Goal: Task Accomplishment & Management: Manage account settings

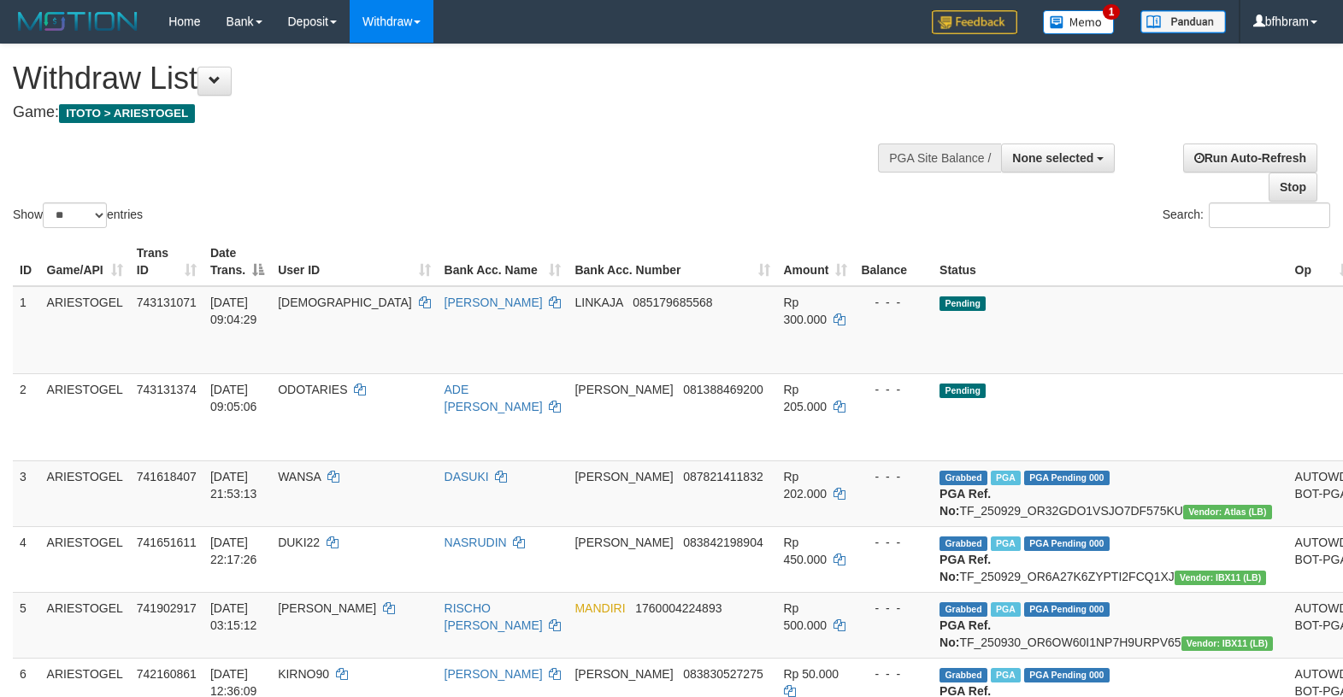
select select
select select "**"
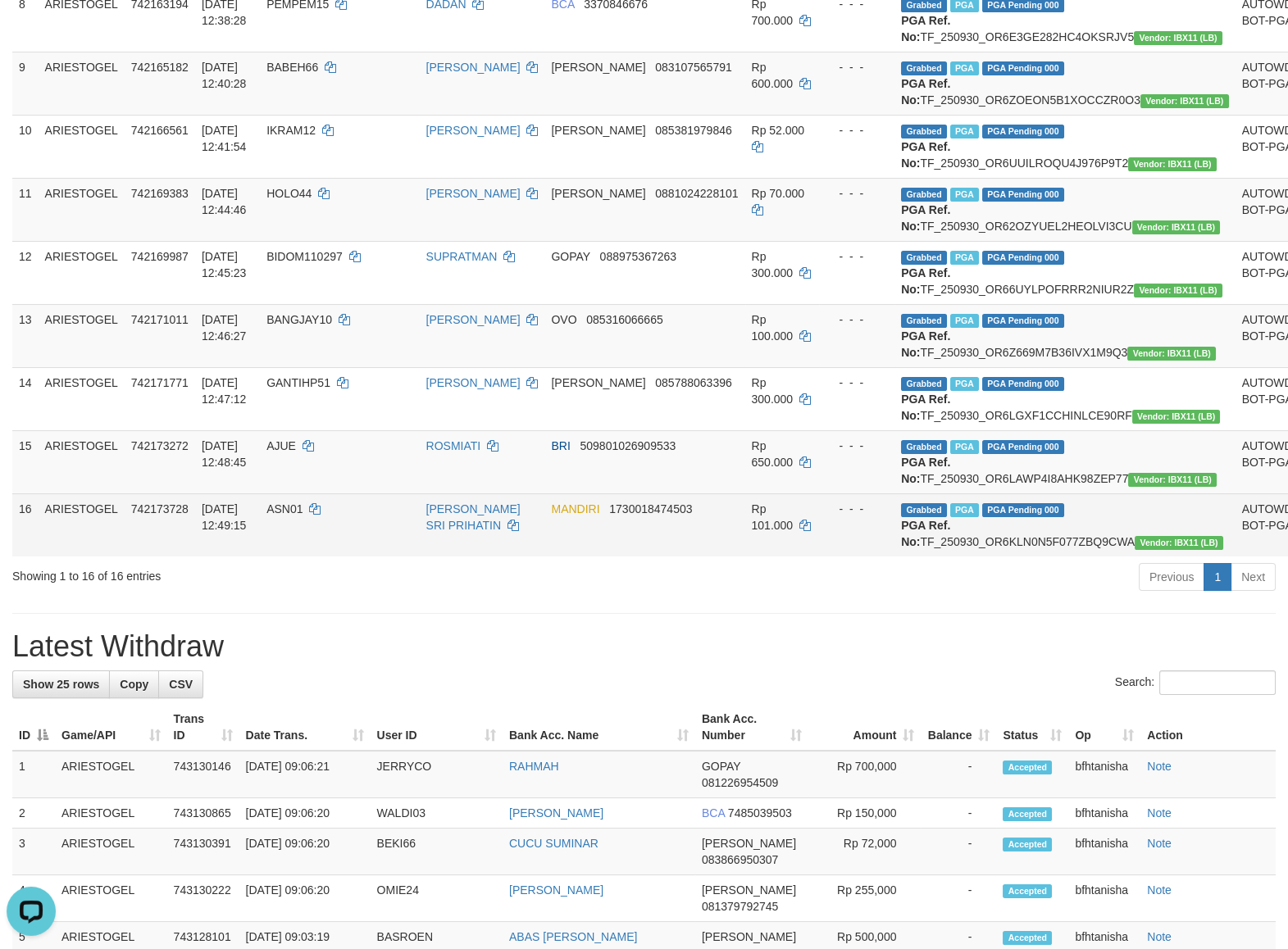
scroll to position [705, 0]
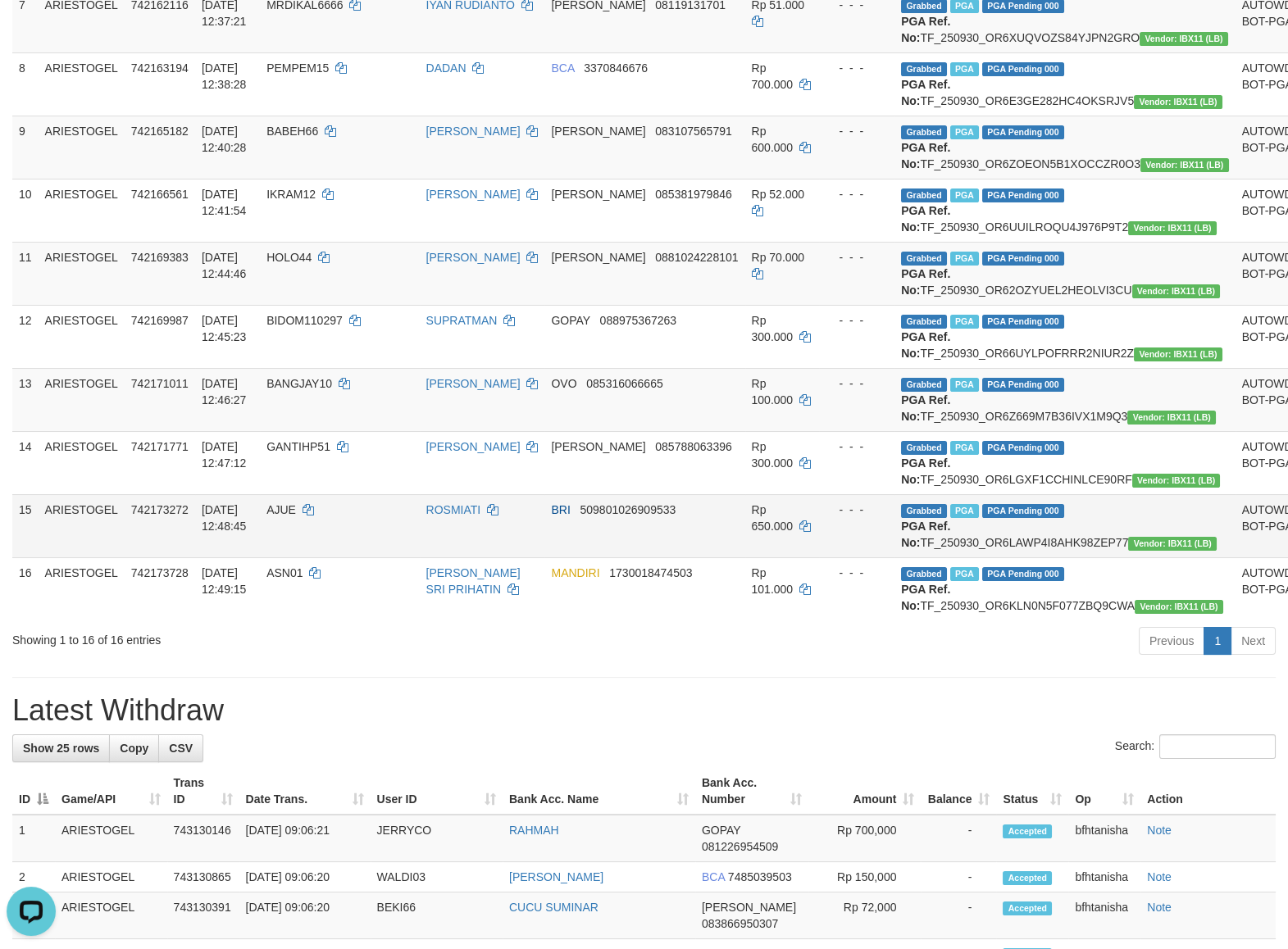
click at [759, 557] on td "Rp 650.000" at bounding box center [783, 525] width 75 height 63
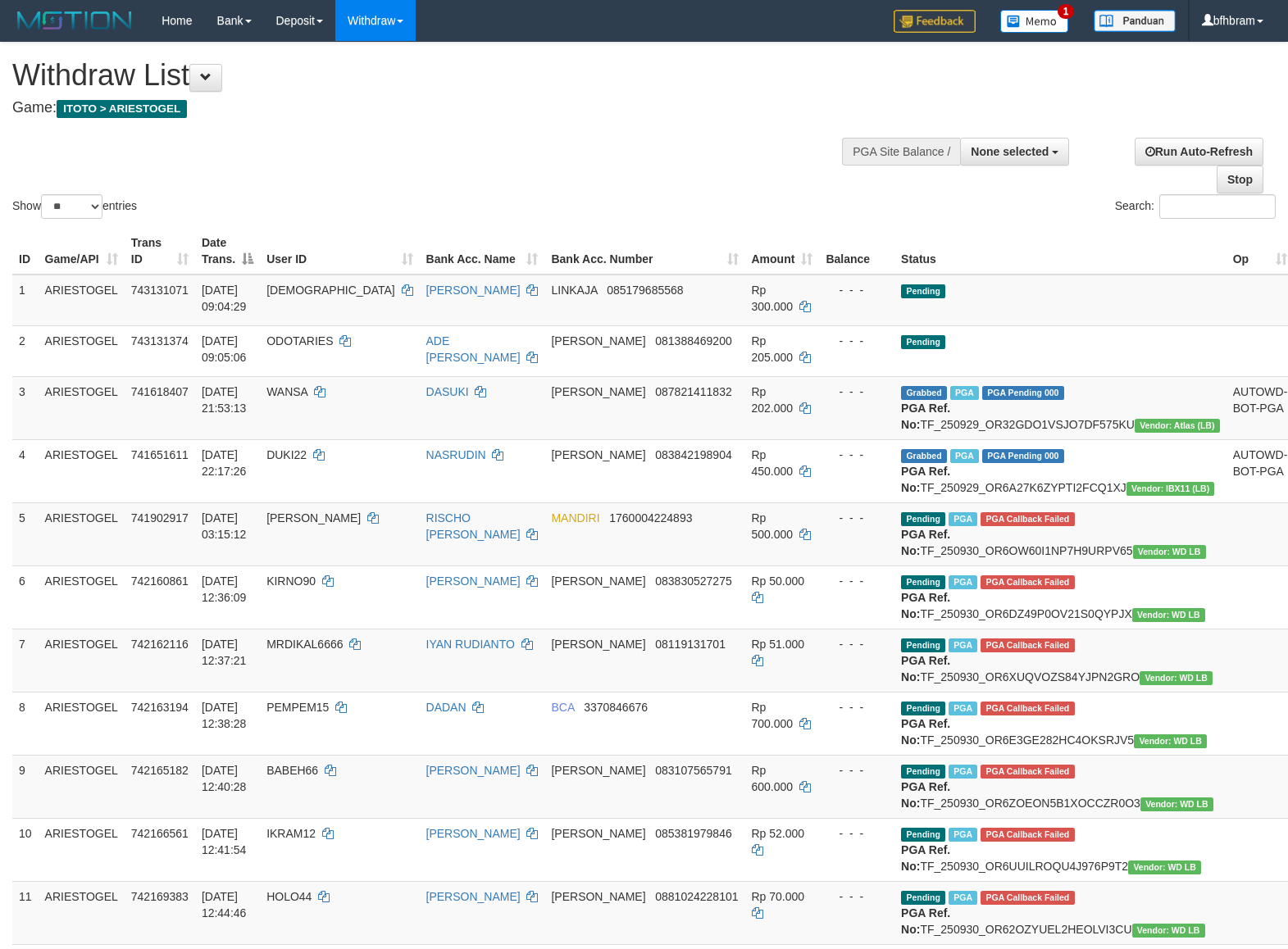
select select
select select "**"
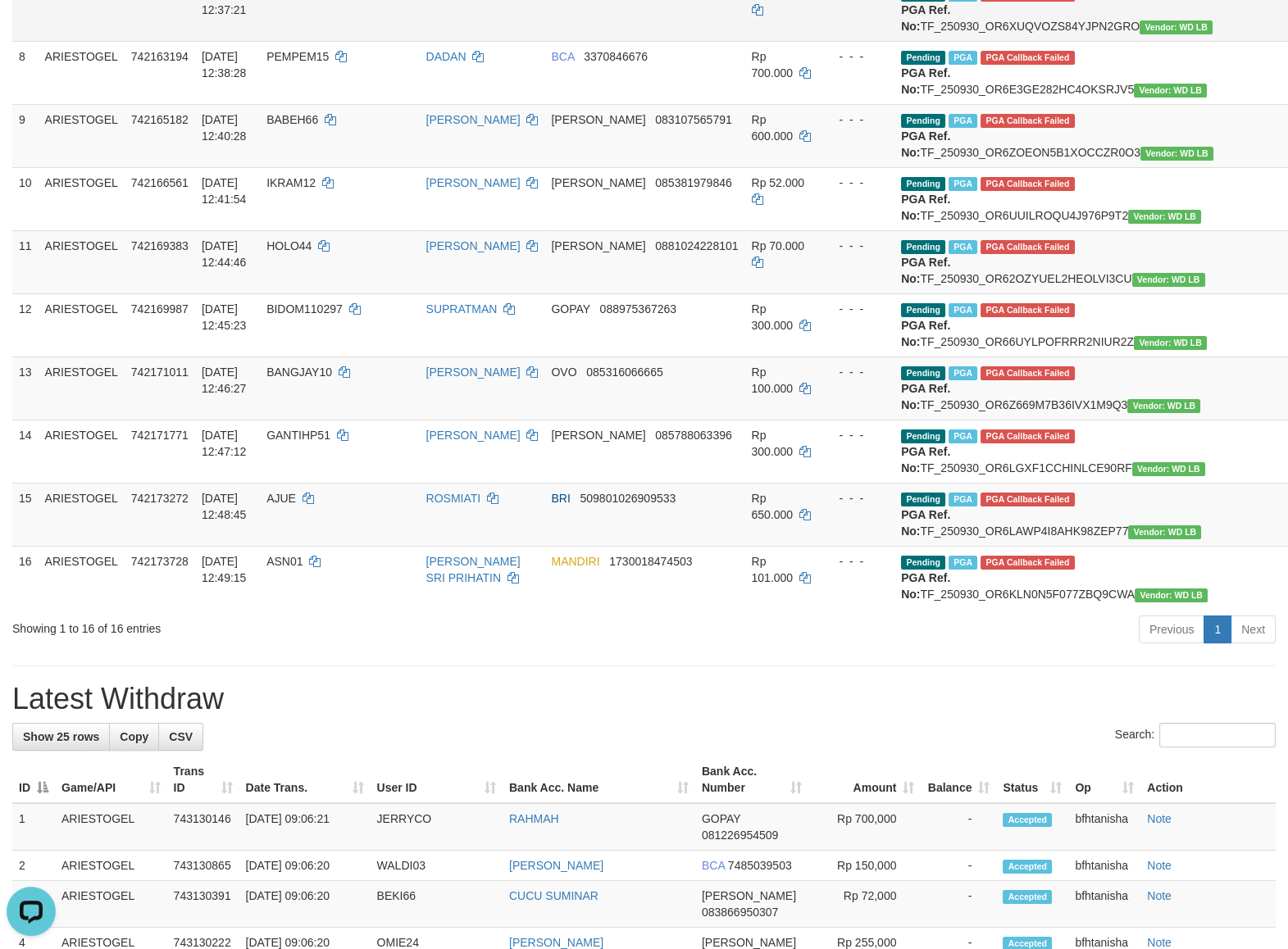
scroll to position [705, 0]
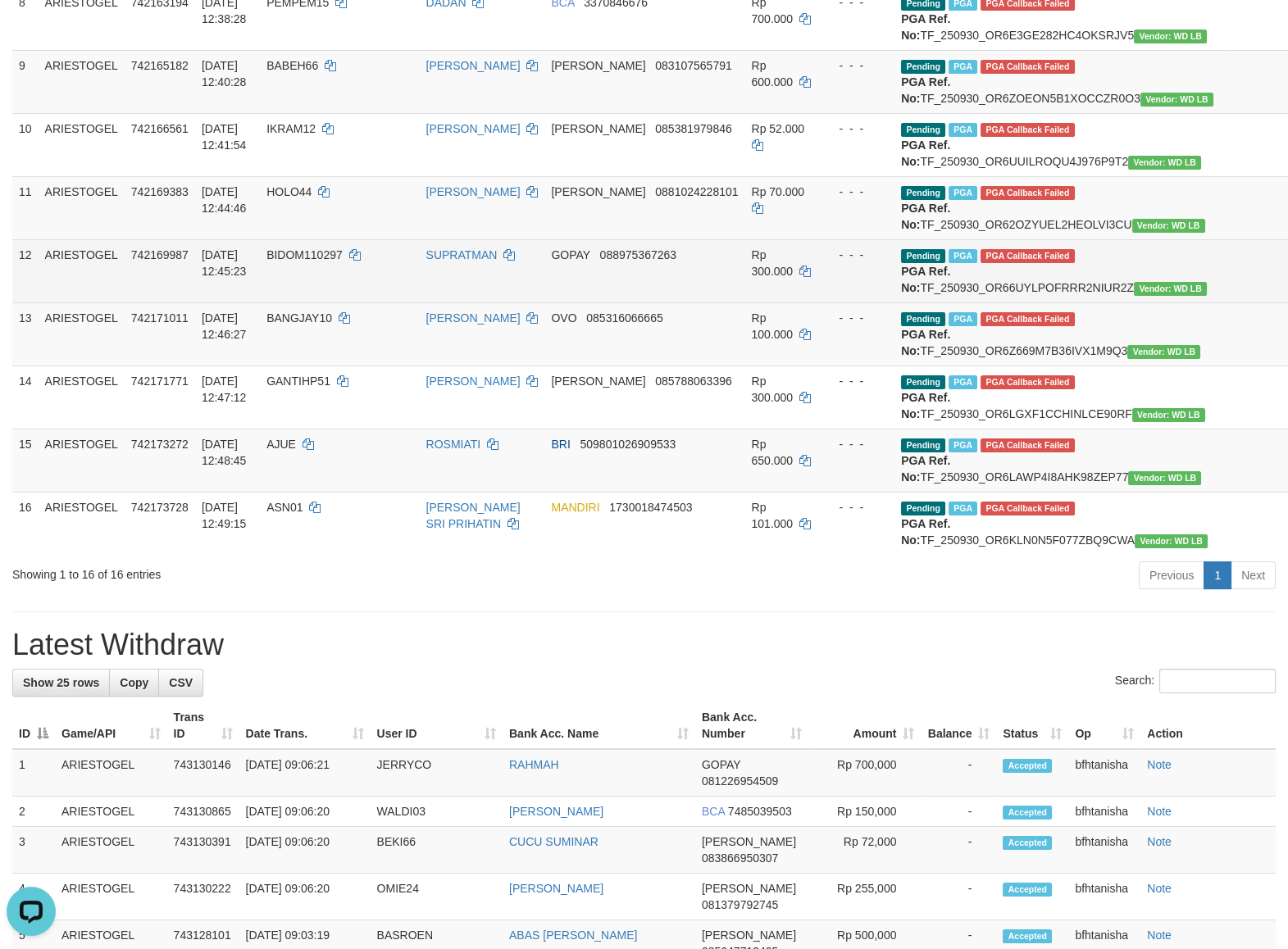
click at [1227, 302] on td at bounding box center [1260, 271] width 68 height 63
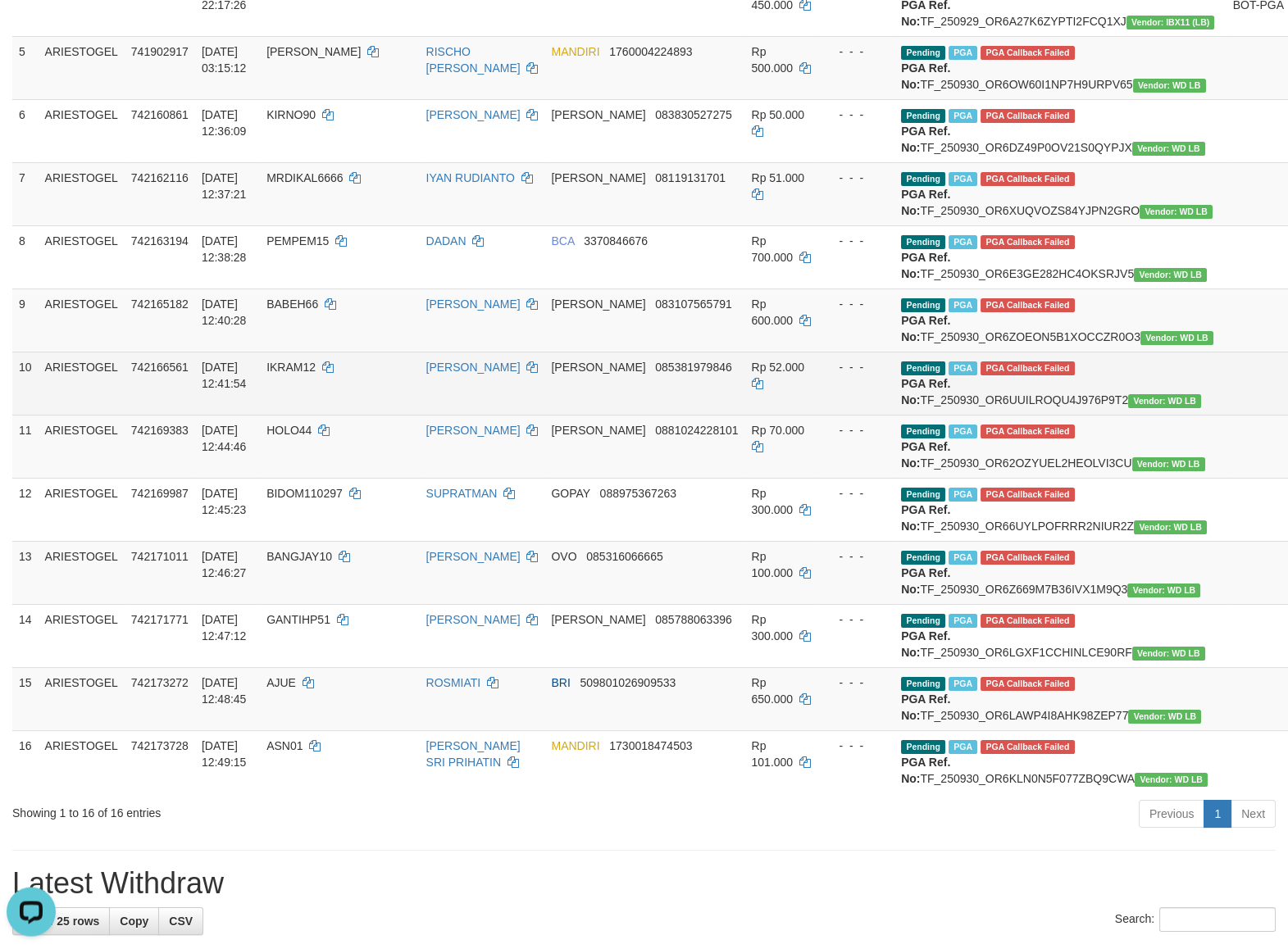
scroll to position [423, 0]
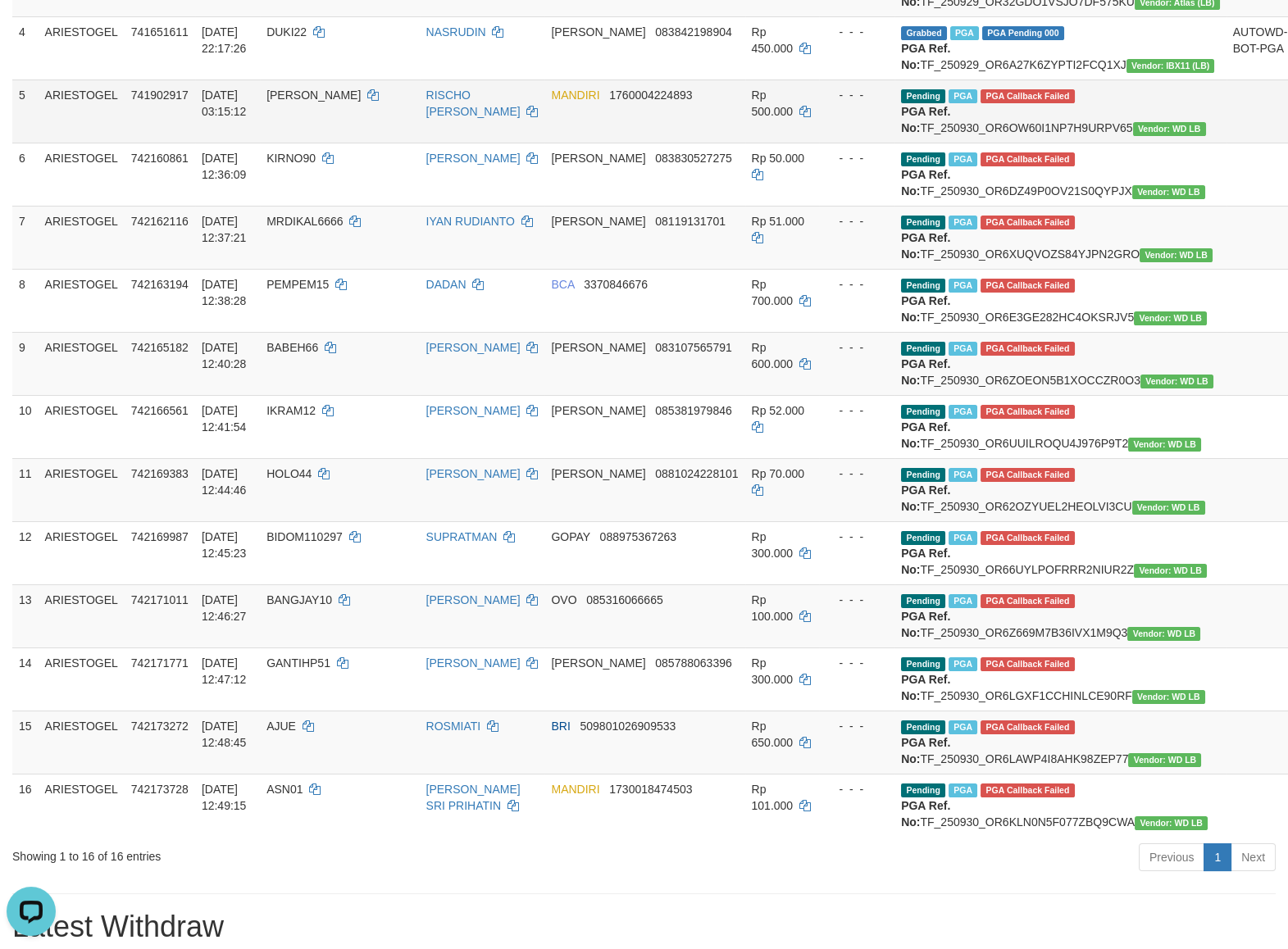
click at [1227, 143] on td at bounding box center [1260, 111] width 68 height 63
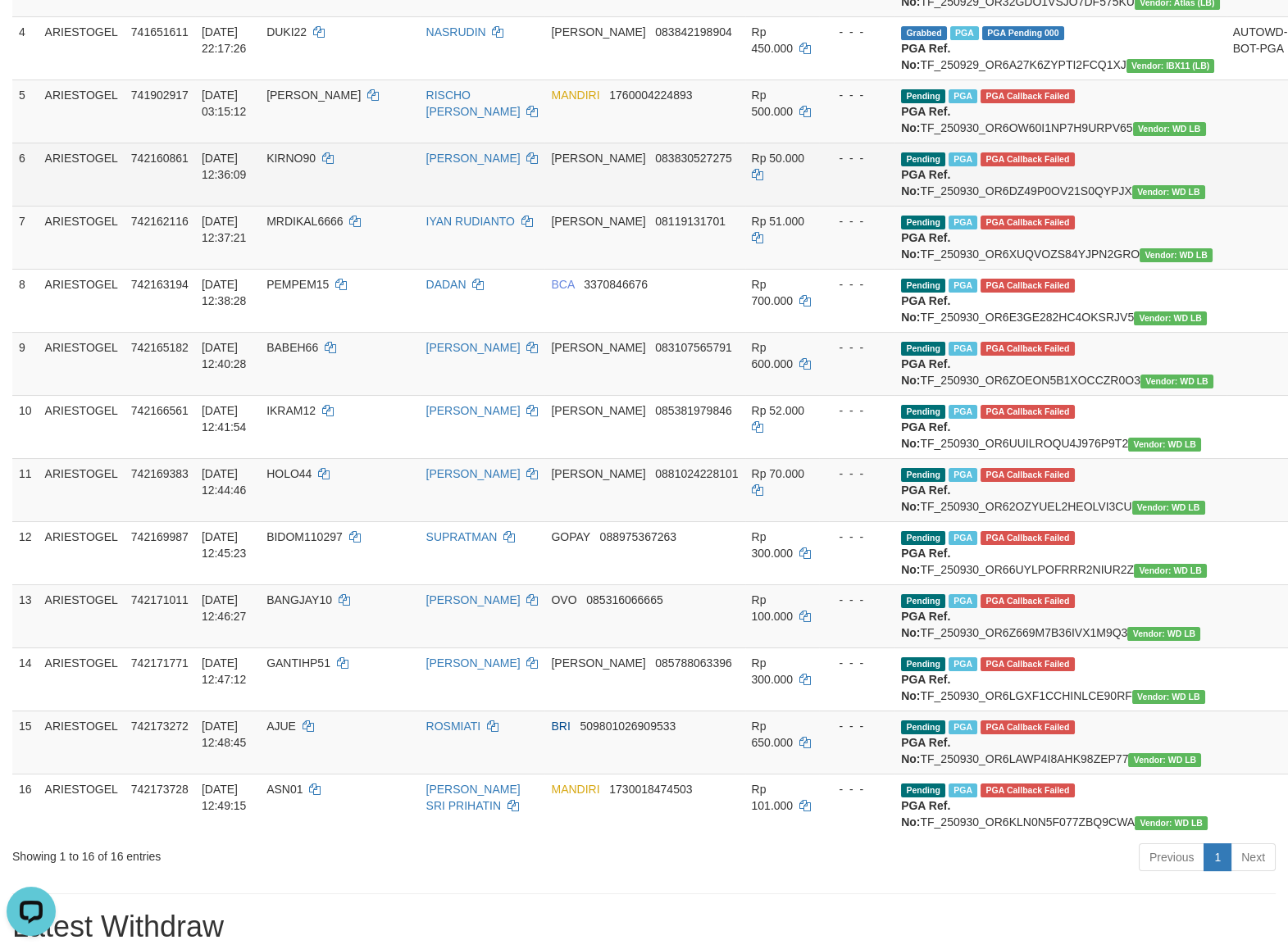
click at [293, 165] on span "KIRNO90" at bounding box center [291, 158] width 49 height 13
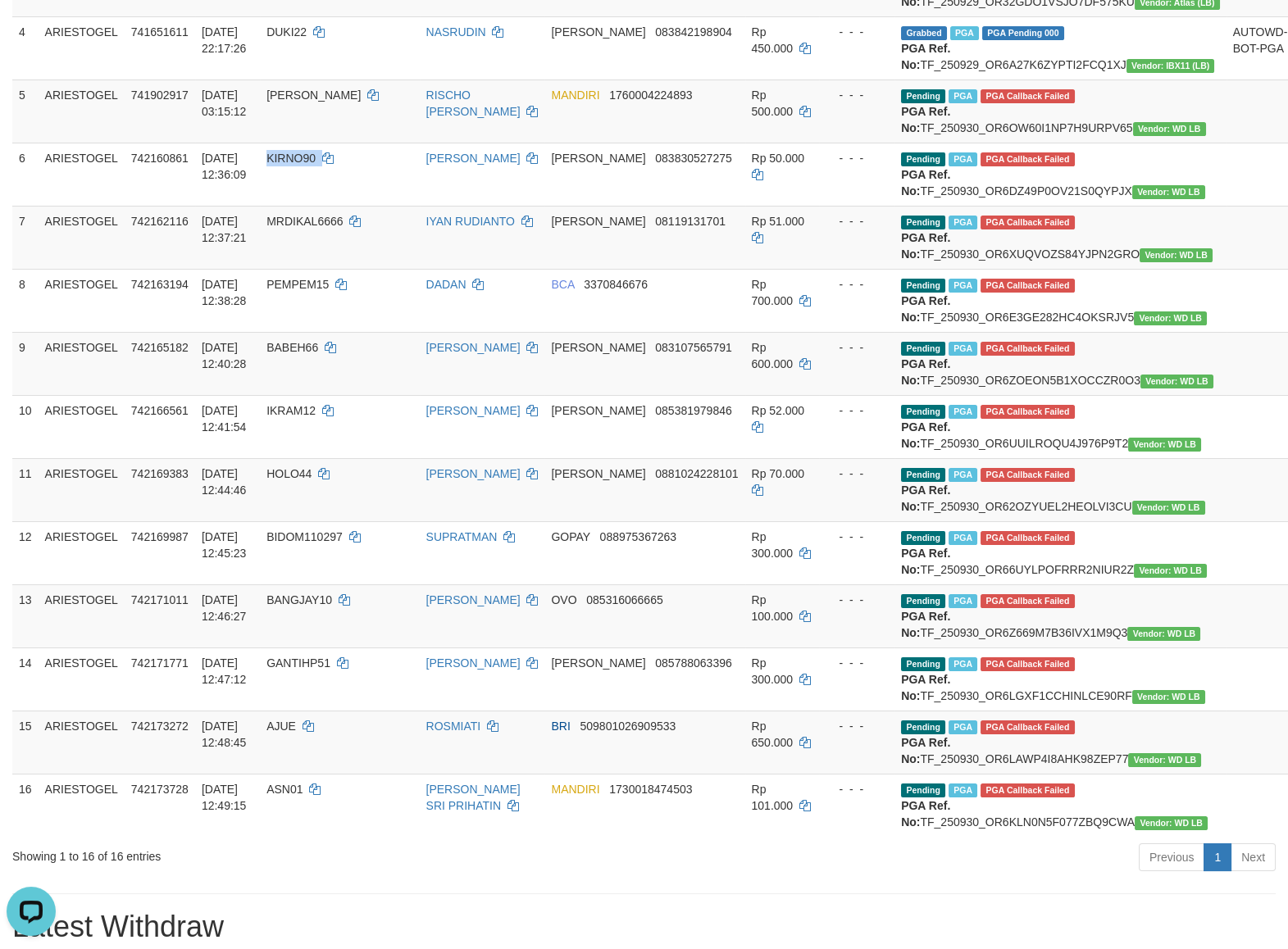
copy td "KIRNO90"
click at [1227, 143] on td at bounding box center [1260, 111] width 68 height 63
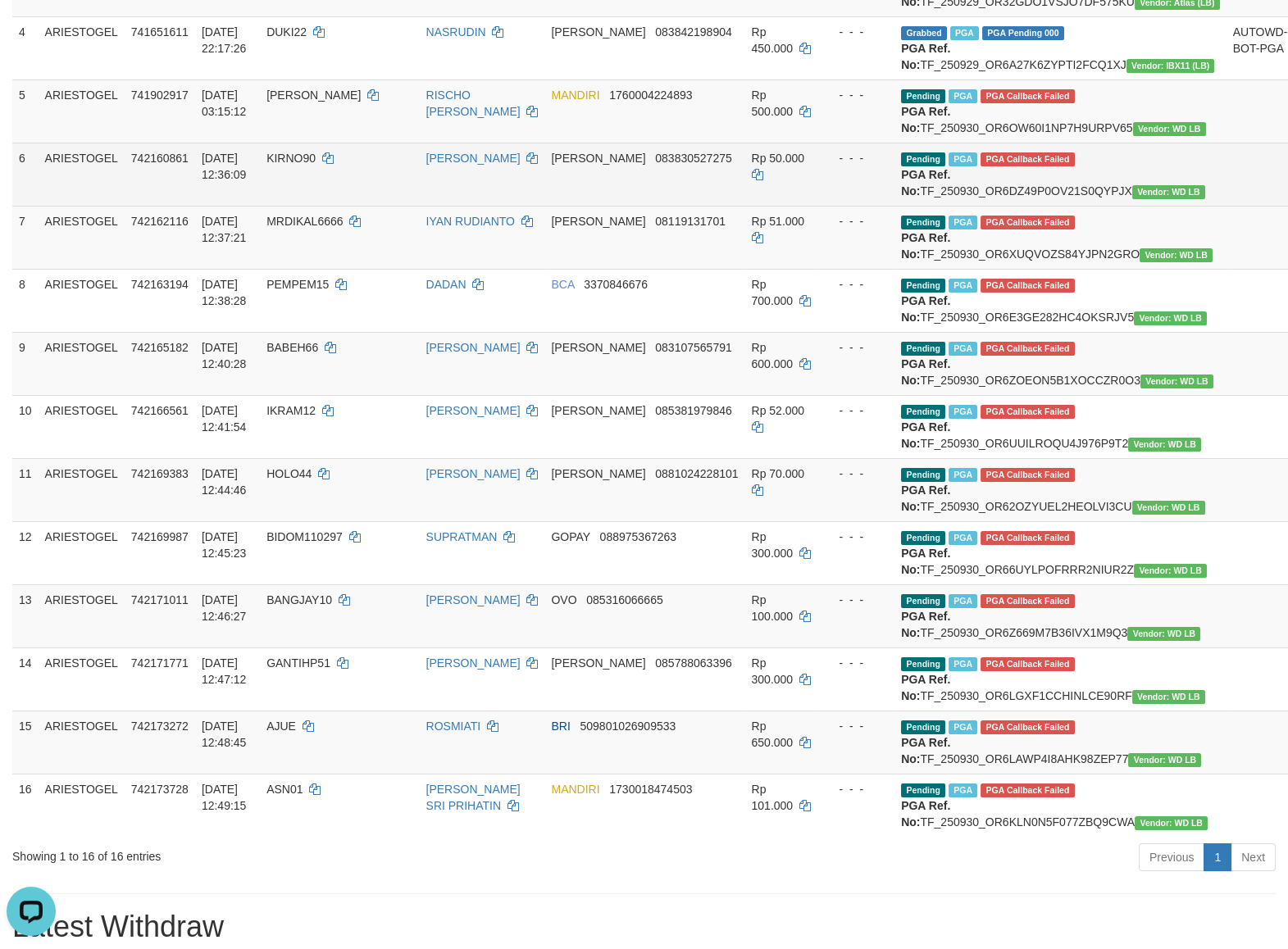
click at [1227, 268] on td at bounding box center [1260, 238] width 68 height 63
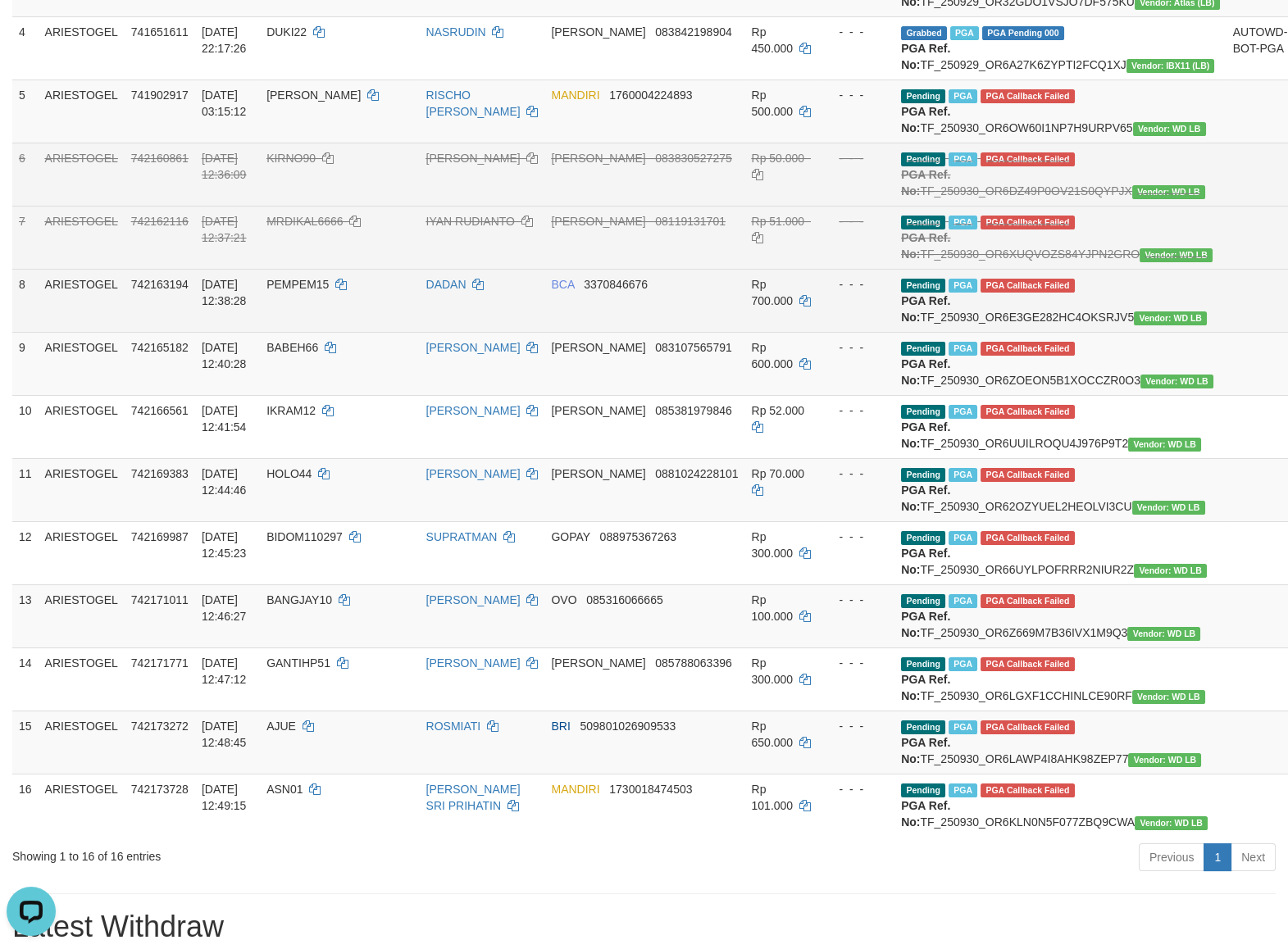
click at [1227, 395] on td at bounding box center [1260, 363] width 68 height 63
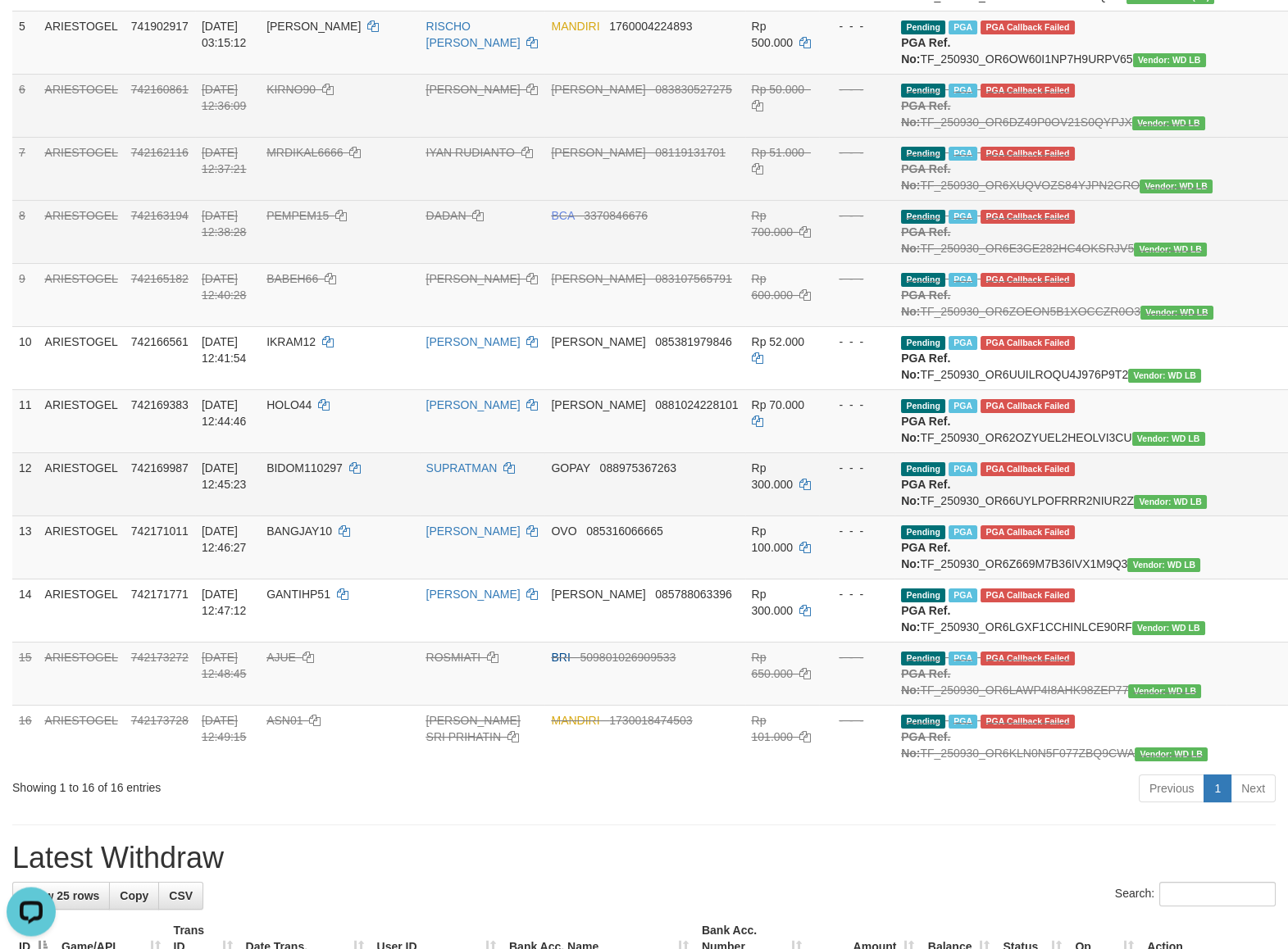
scroll to position [564, 0]
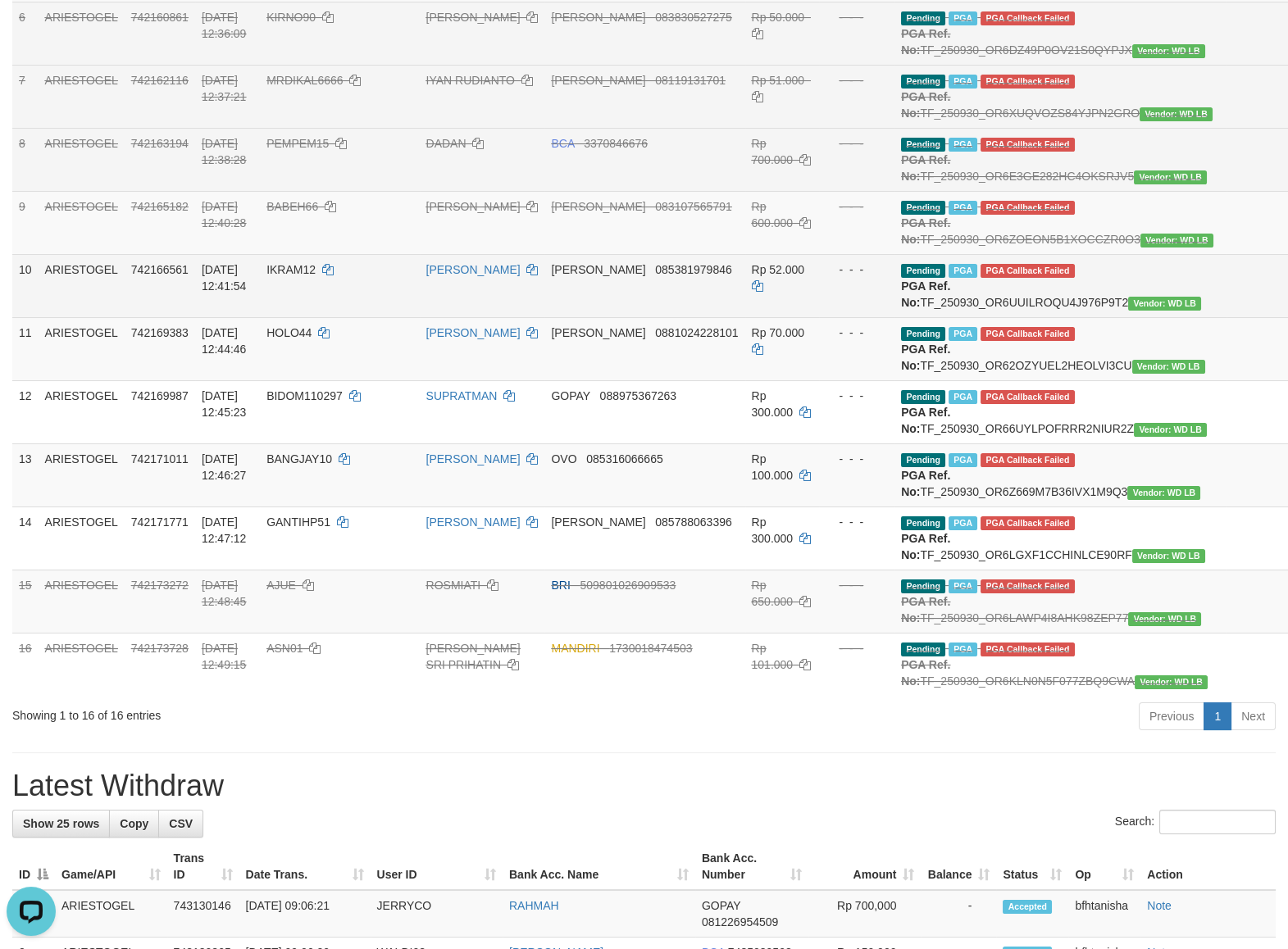
click at [1227, 317] on td at bounding box center [1260, 286] width 68 height 63
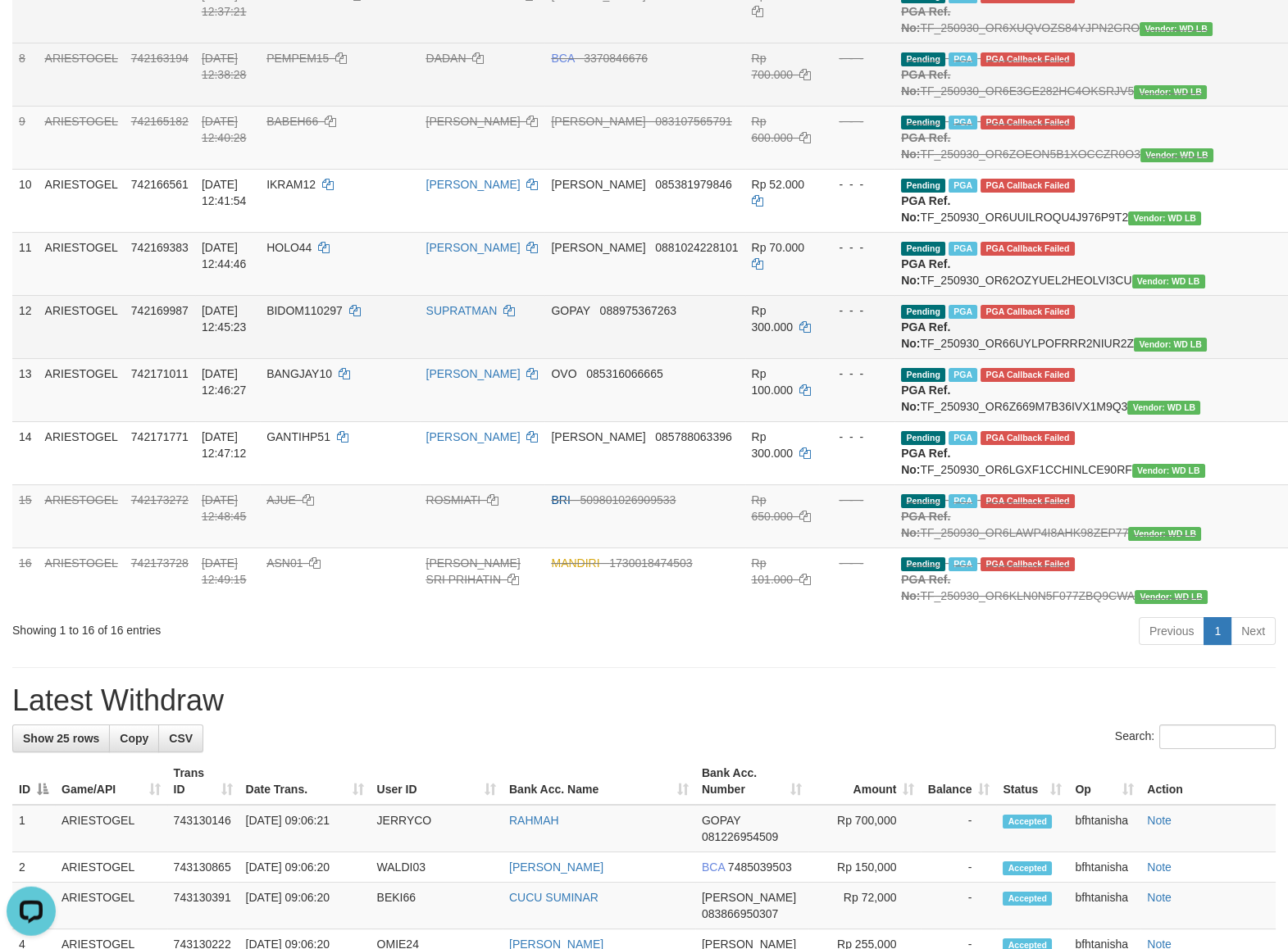
scroll to position [705, 0]
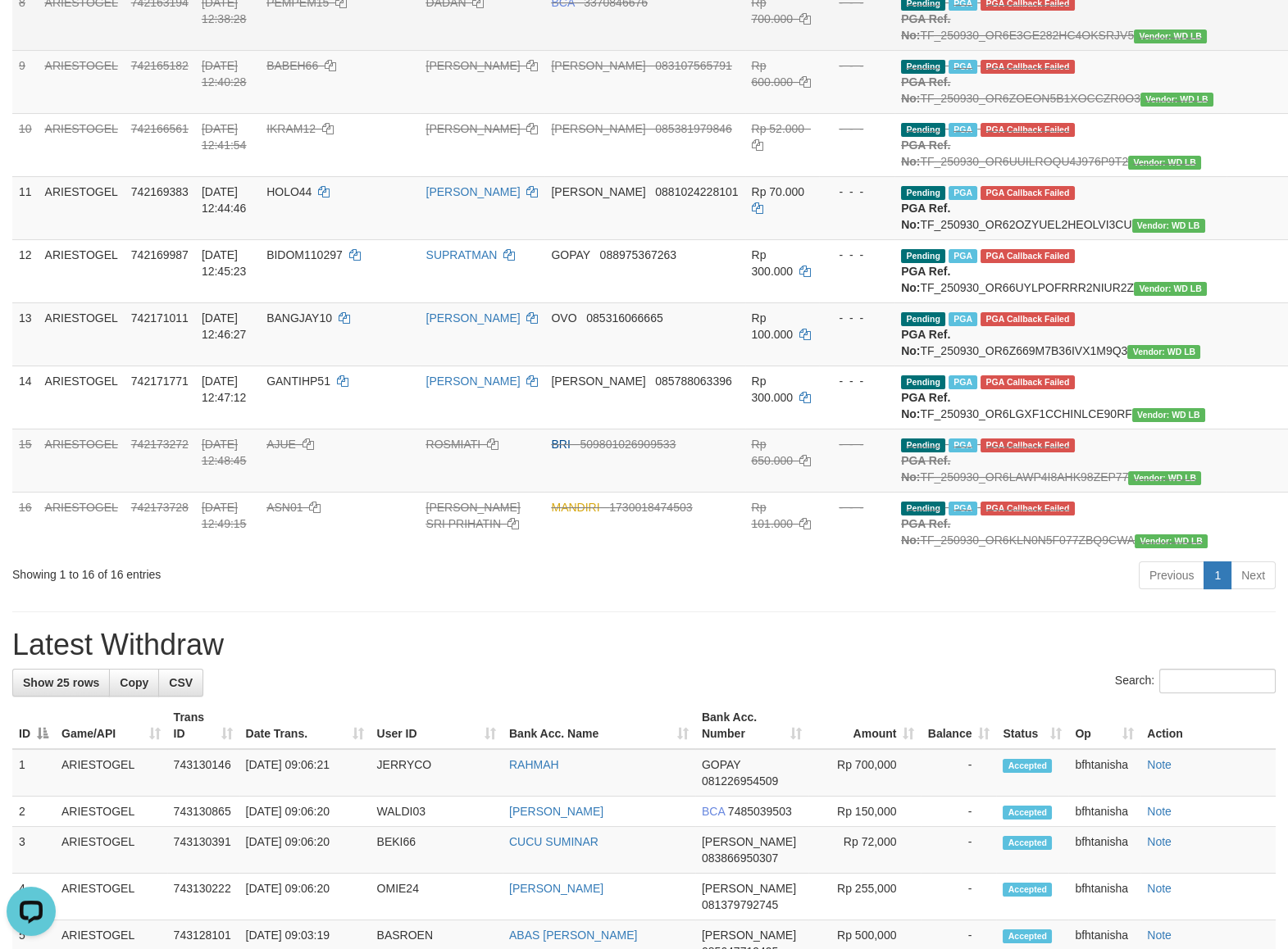
click at [911, 661] on h1 "Latest Withdraw" at bounding box center [644, 645] width 1263 height 33
click at [1227, 365] on td at bounding box center [1260, 334] width 68 height 63
click at [1000, 365] on td "Pending PGA PGA Callback Failed {"signature":"3c1742714f747d1c7d806577372069181…" at bounding box center [1061, 334] width 332 height 63
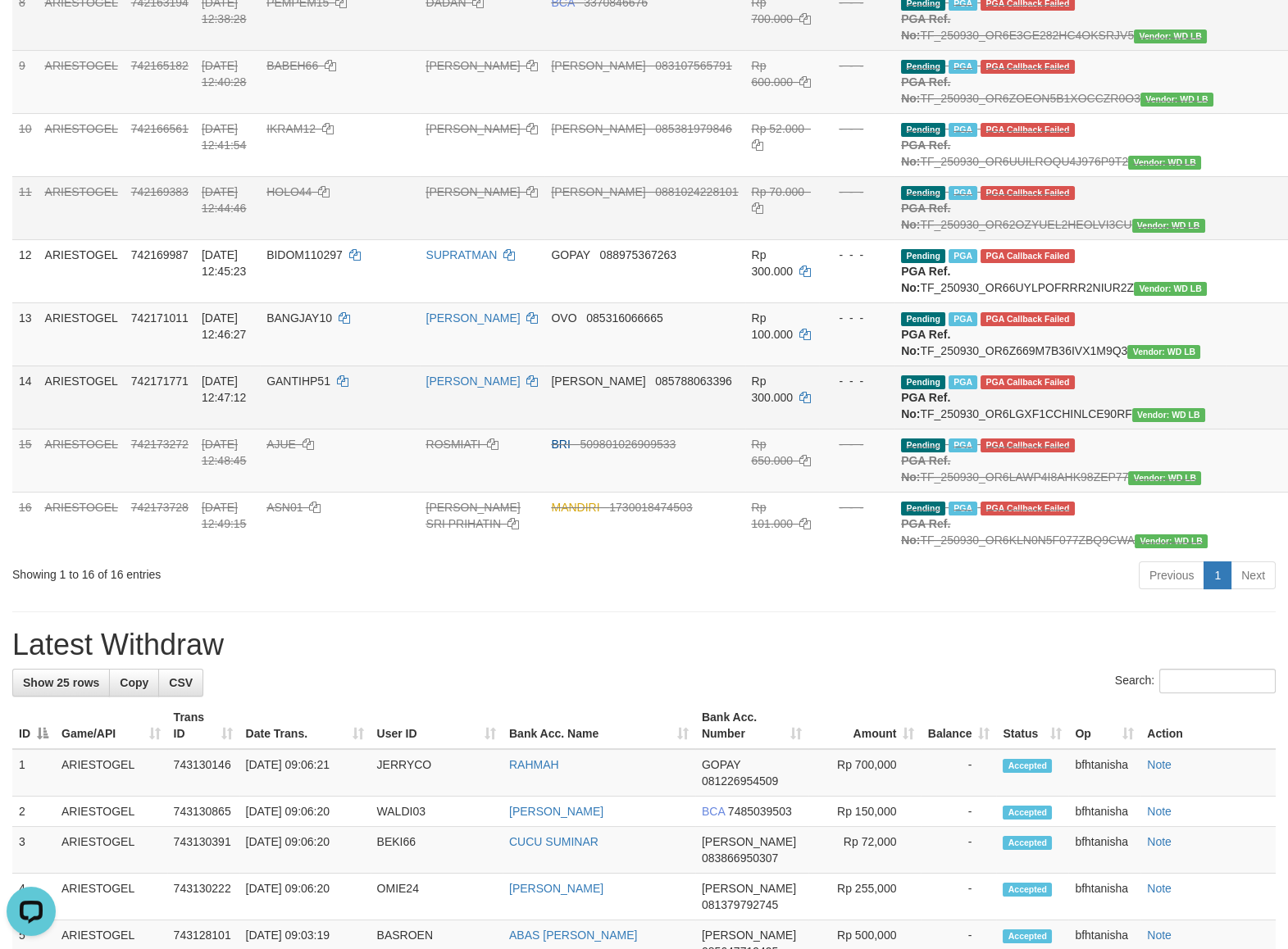
click at [1227, 428] on td at bounding box center [1260, 397] width 68 height 63
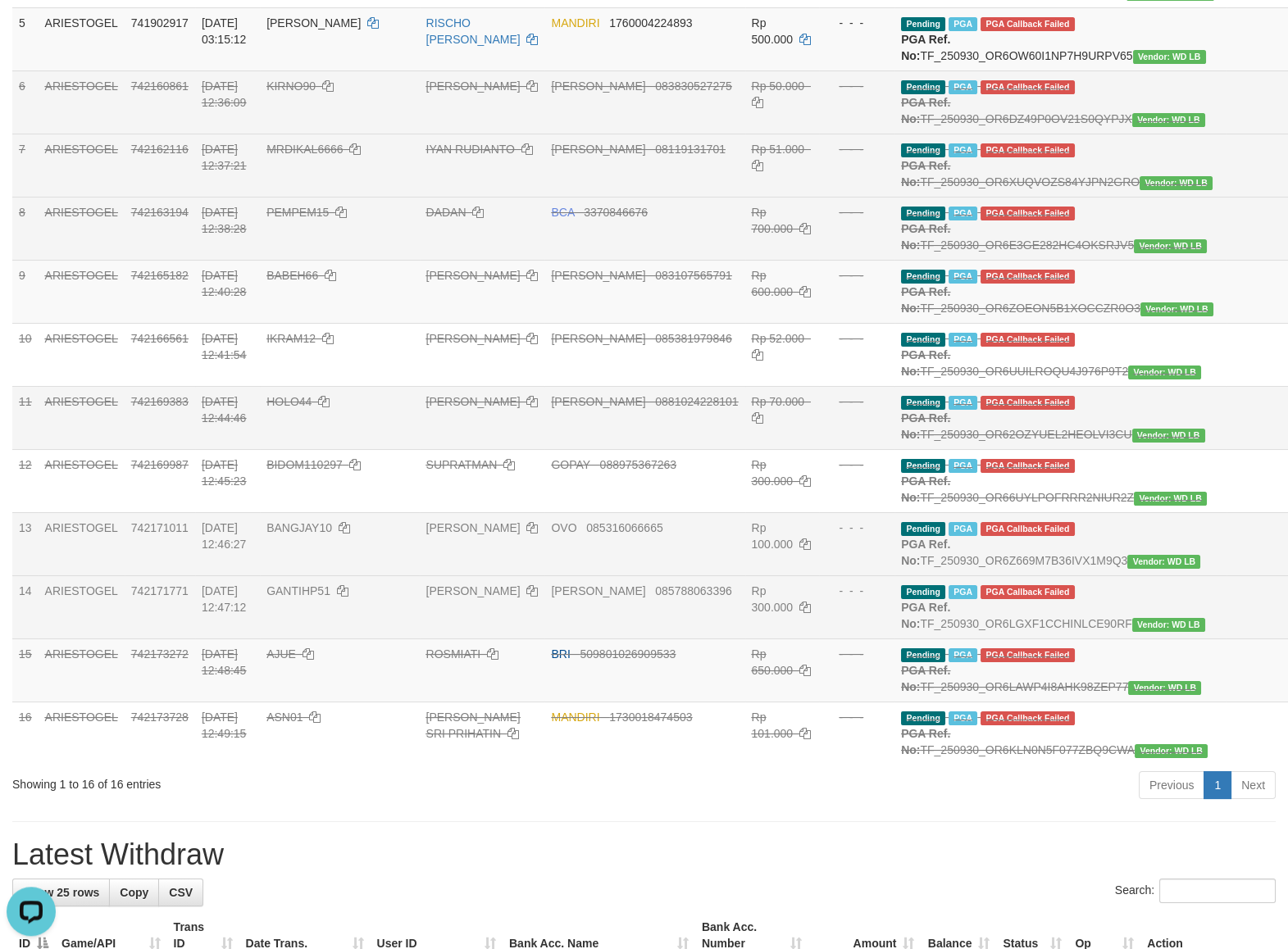
scroll to position [282, 0]
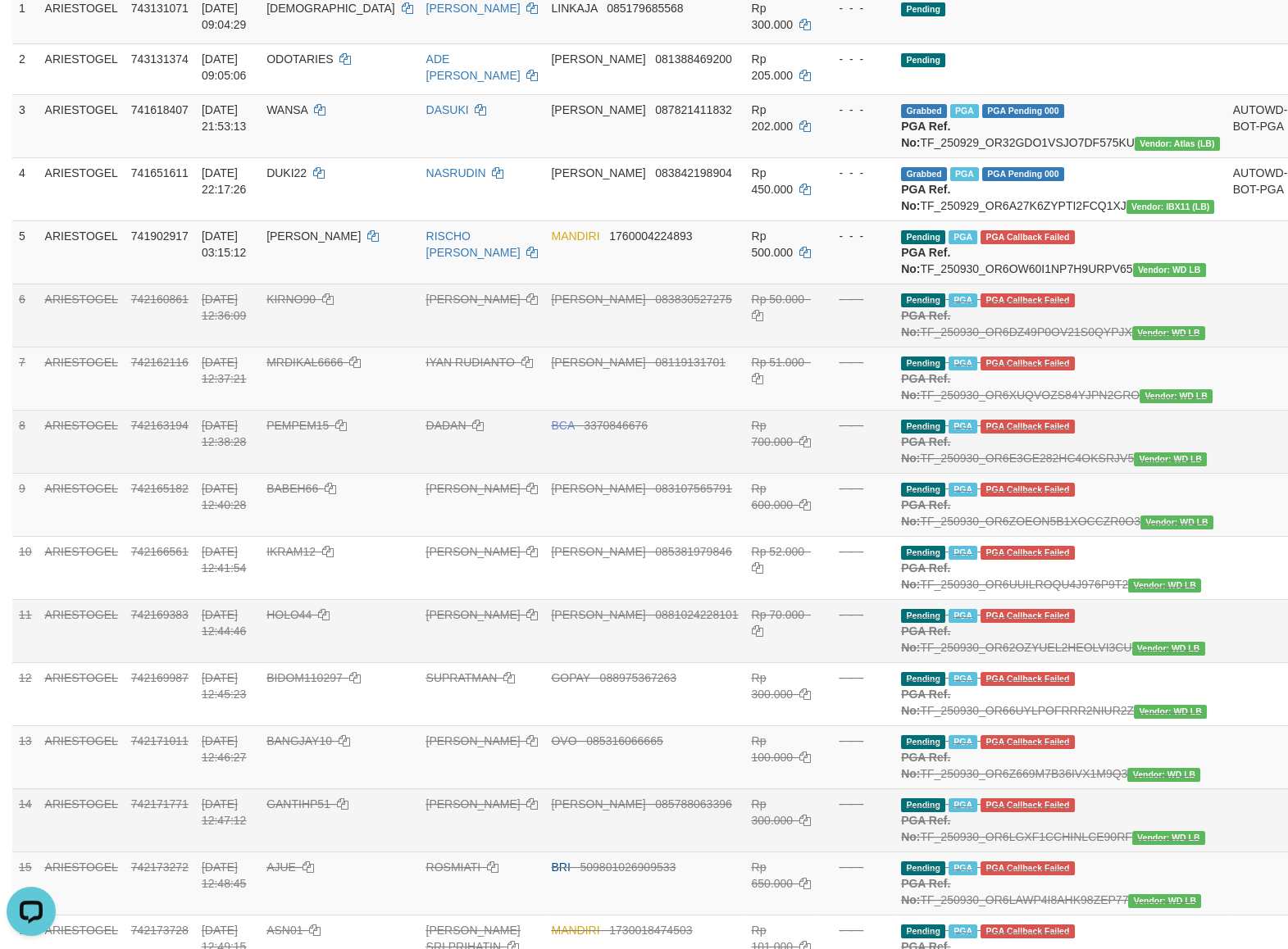
drag, startPoint x: 1214, startPoint y: 550, endPoint x: 534, endPoint y: 353, distance: 708.0
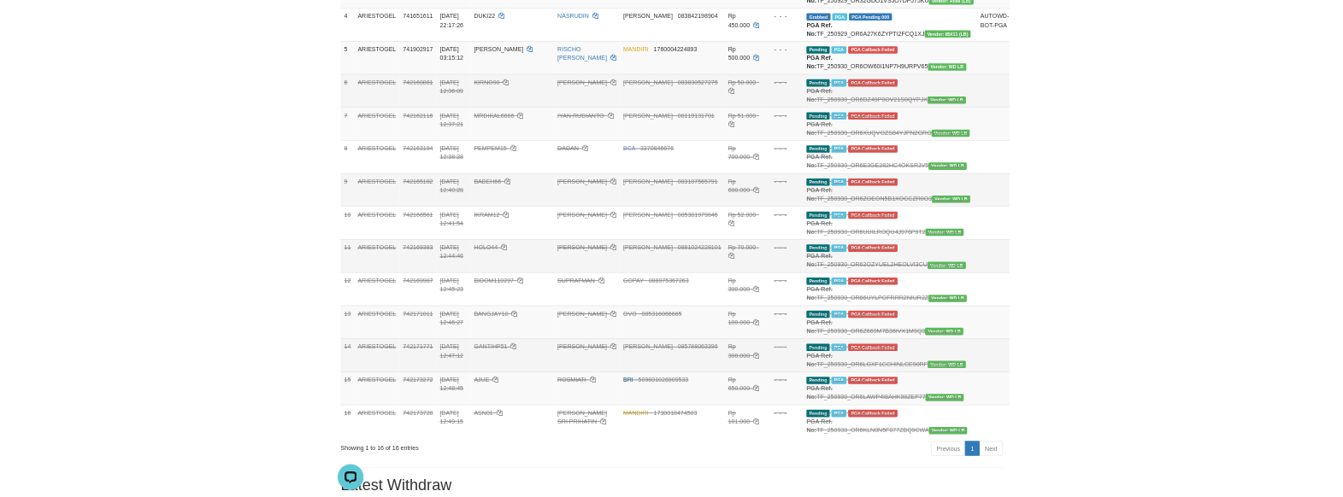
scroll to position [441, 0]
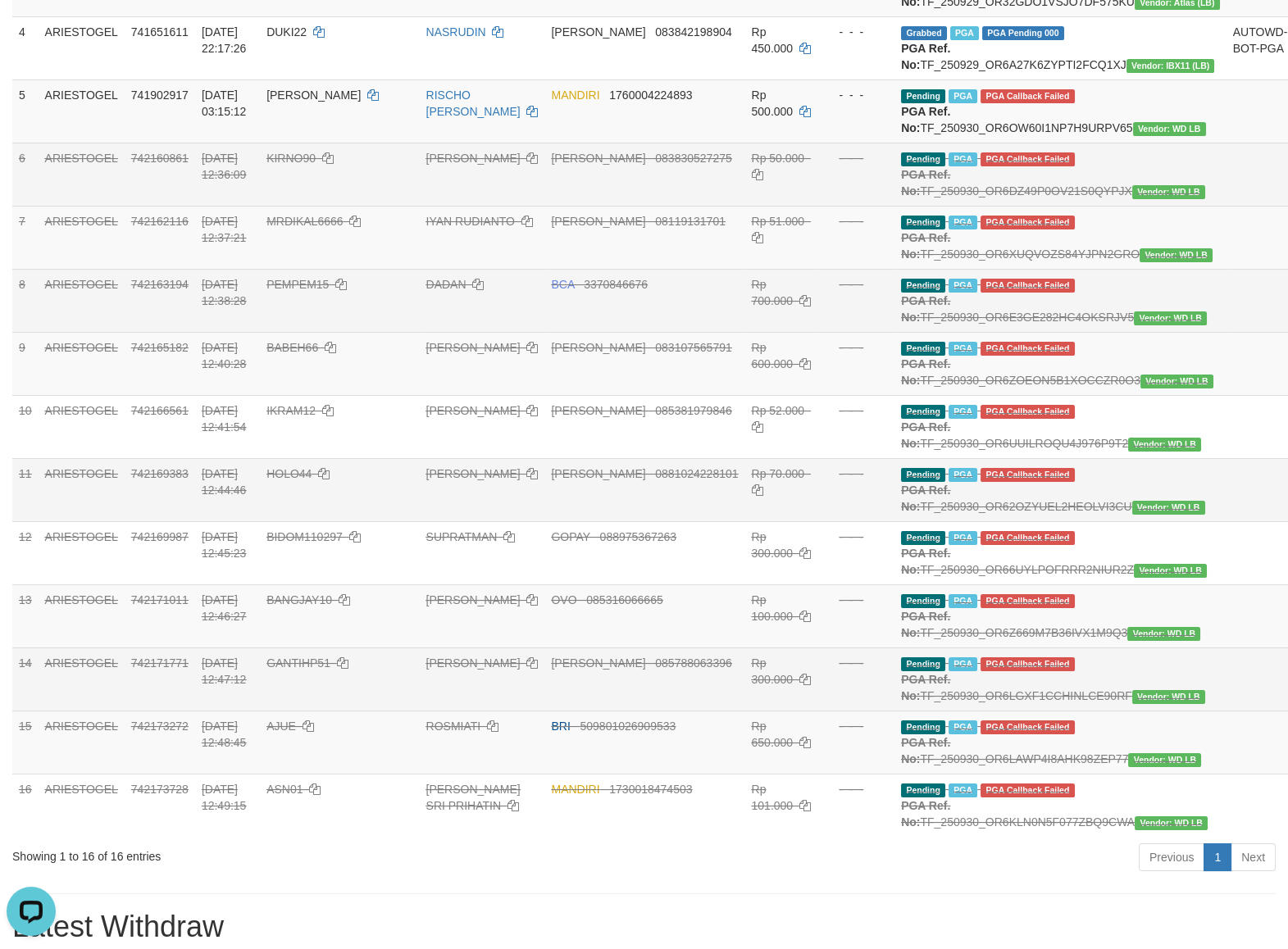
click at [1227, 268] on td at bounding box center [1260, 238] width 68 height 63
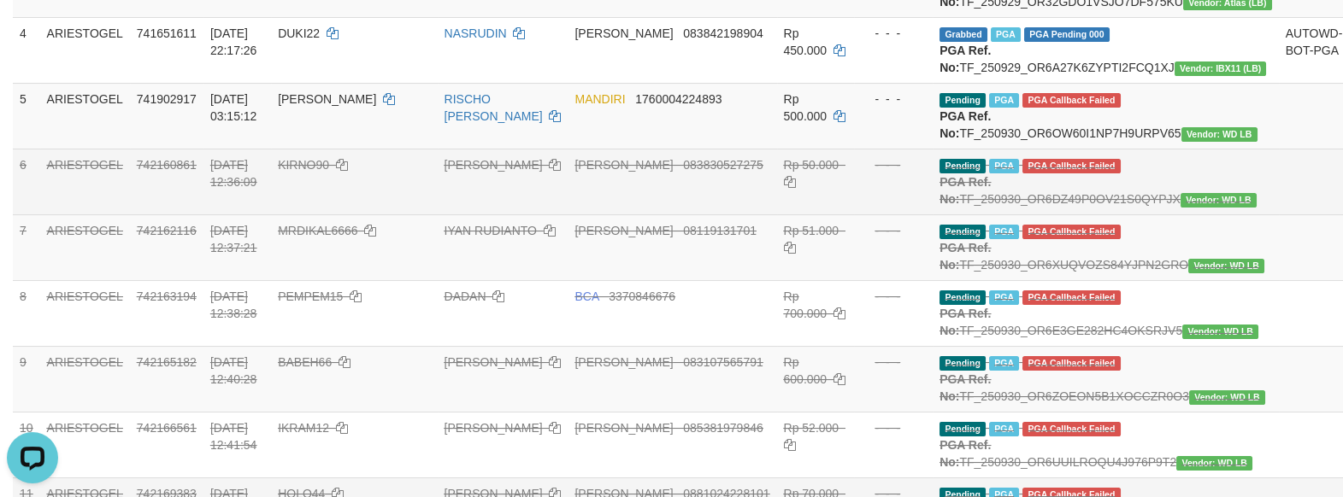
drag, startPoint x: 1264, startPoint y: 261, endPoint x: 1192, endPoint y: 209, distance: 88.2
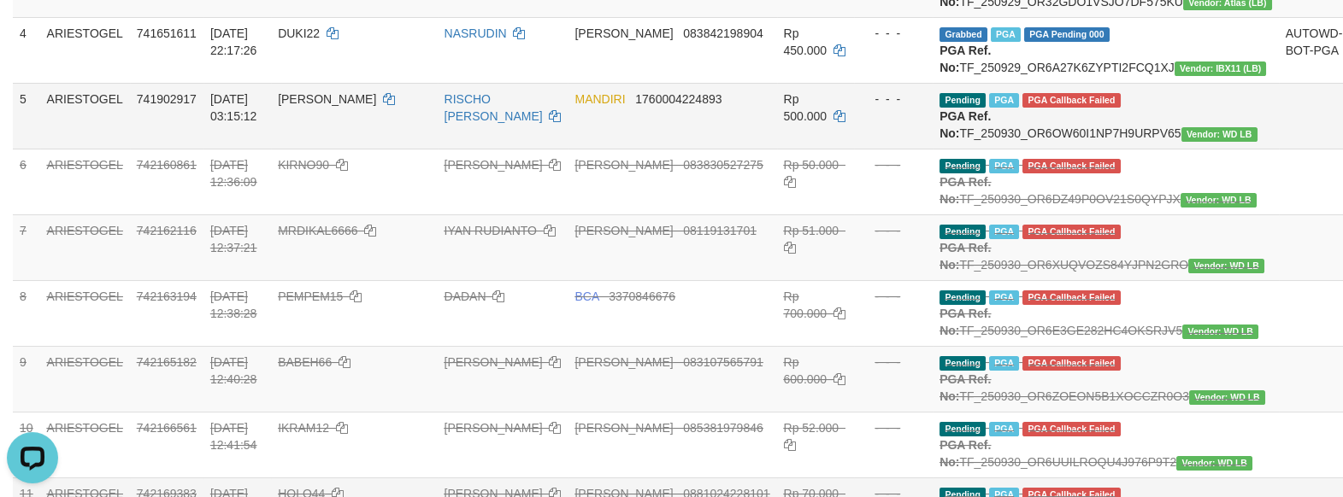
click at [1279, 149] on td at bounding box center [1314, 116] width 71 height 66
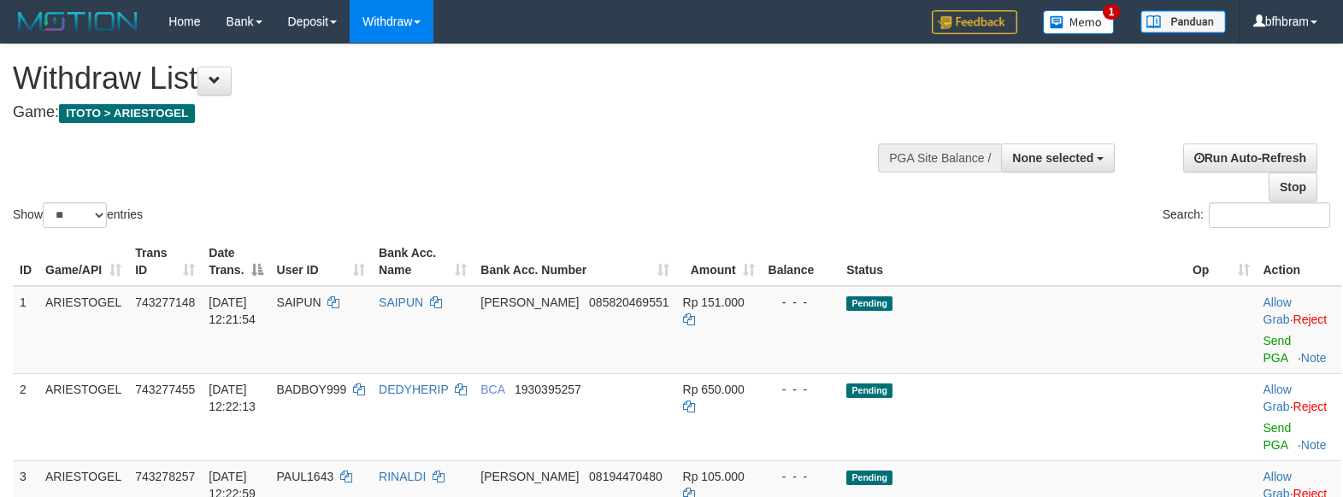
select select
select select "**"
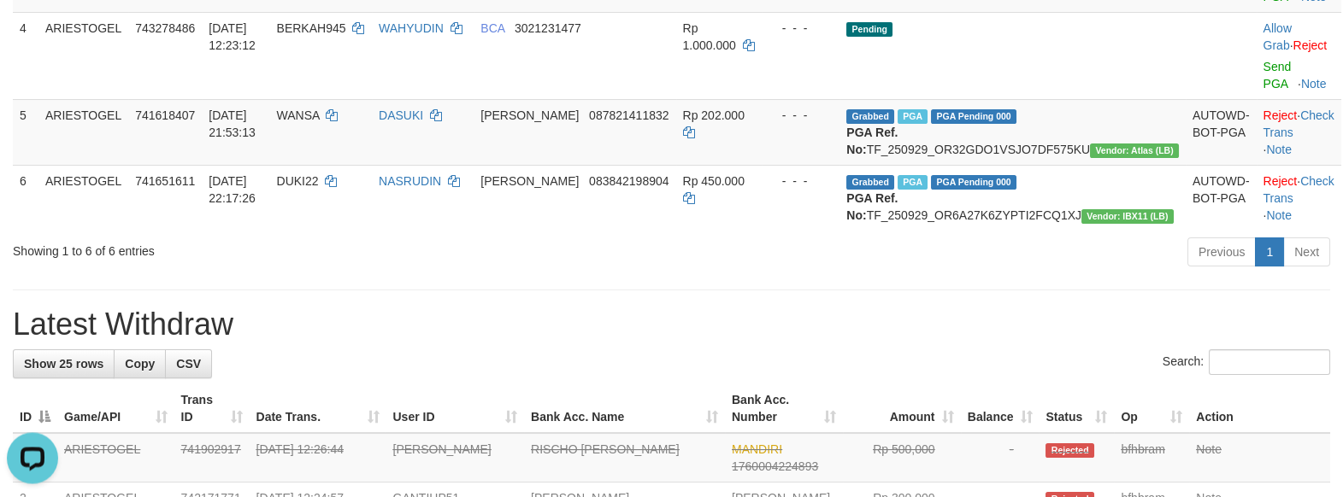
scroll to position [588, 0]
